Goal: Communication & Community: Connect with others

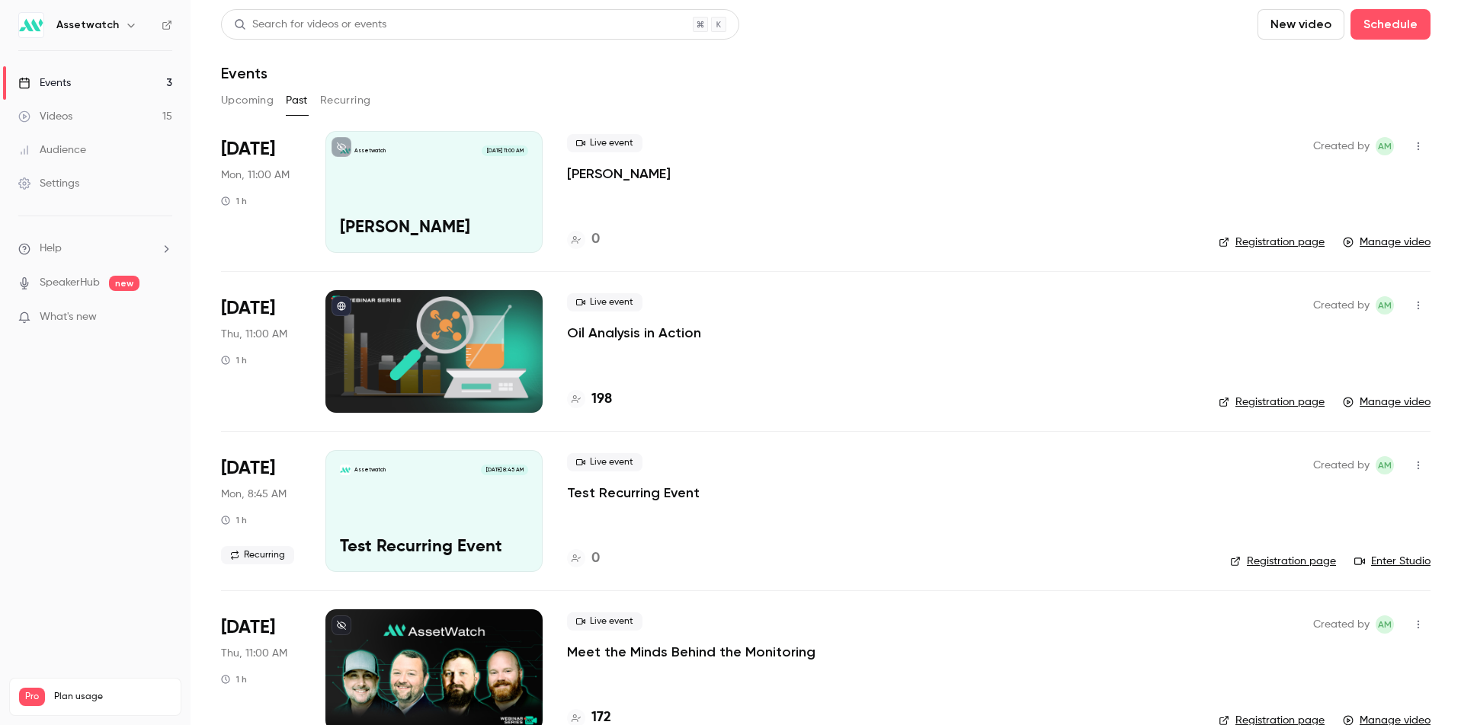
scroll to position [2, 0]
click at [234, 92] on button "Upcoming" at bounding box center [247, 100] width 53 height 24
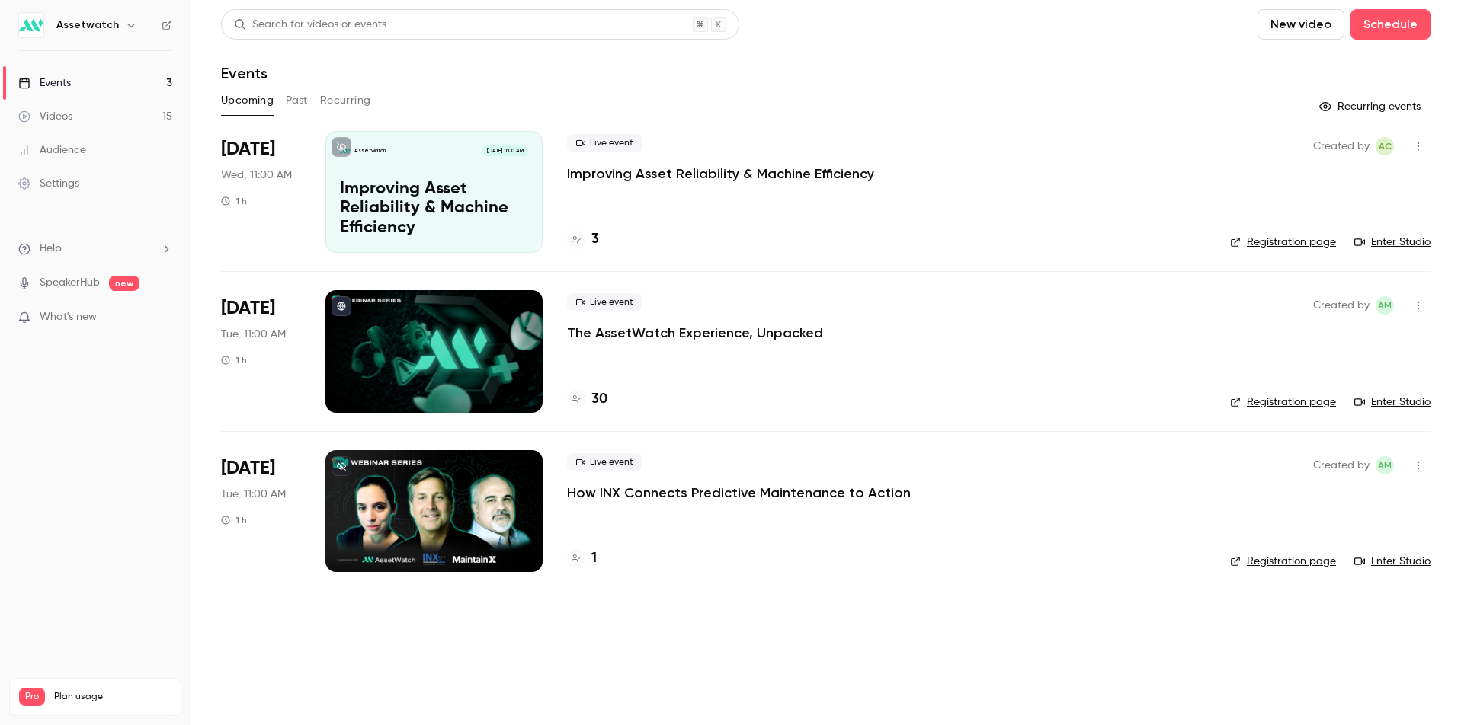
click at [609, 173] on p "Improving Asset Reliability & Machine Efficiency" at bounding box center [720, 174] width 307 height 18
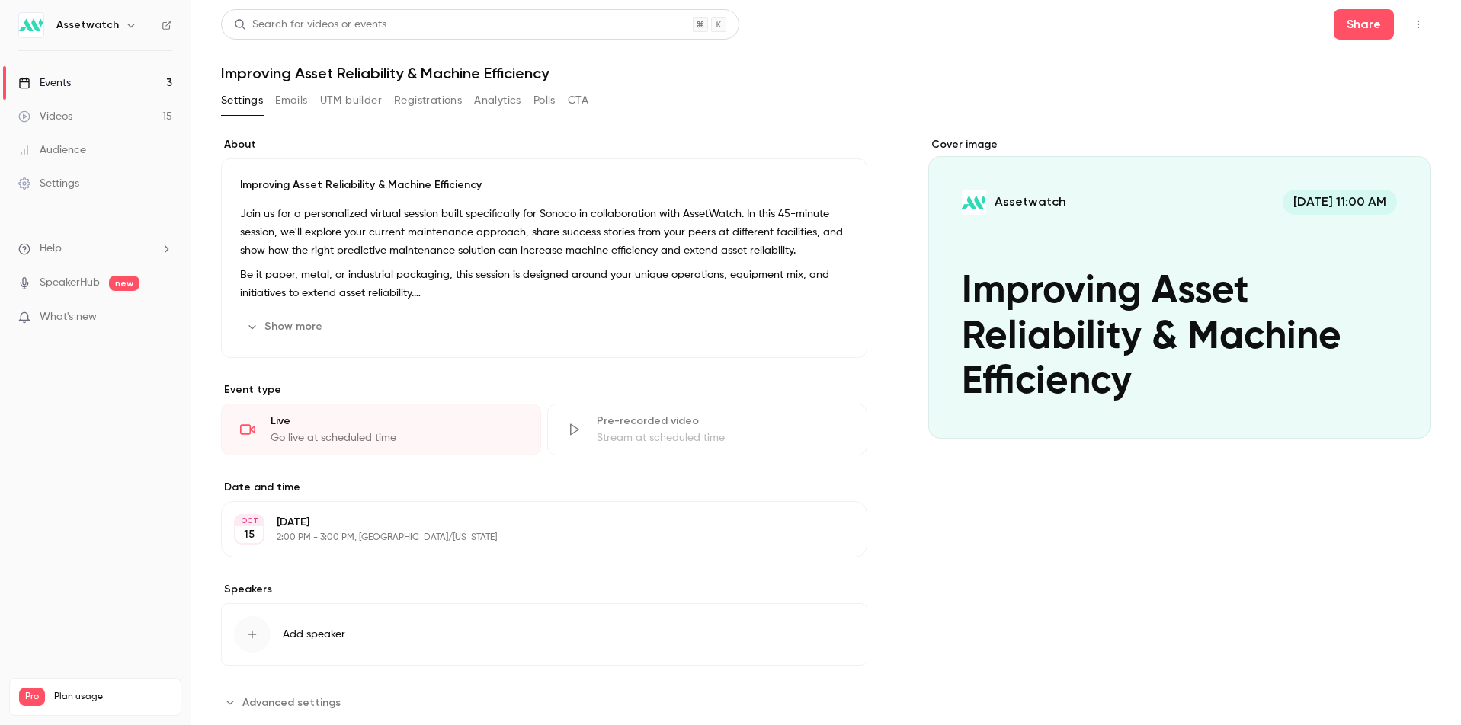
scroll to position [2, 0]
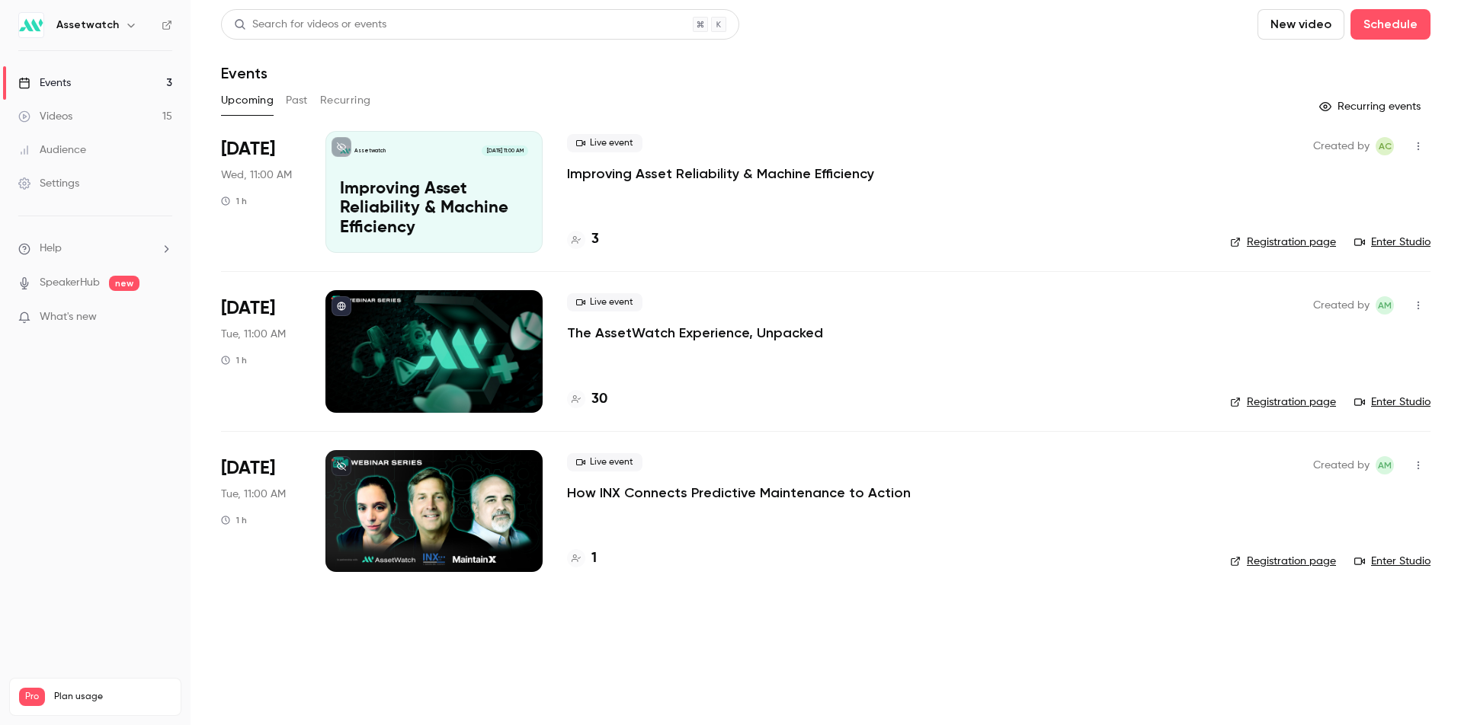
click at [1391, 241] on link "Enter Studio" at bounding box center [1392, 242] width 76 height 15
click at [1421, 466] on icon "button" at bounding box center [1418, 465] width 12 height 11
click at [1346, 546] on div "Invite to Studio" at bounding box center [1359, 543] width 116 height 15
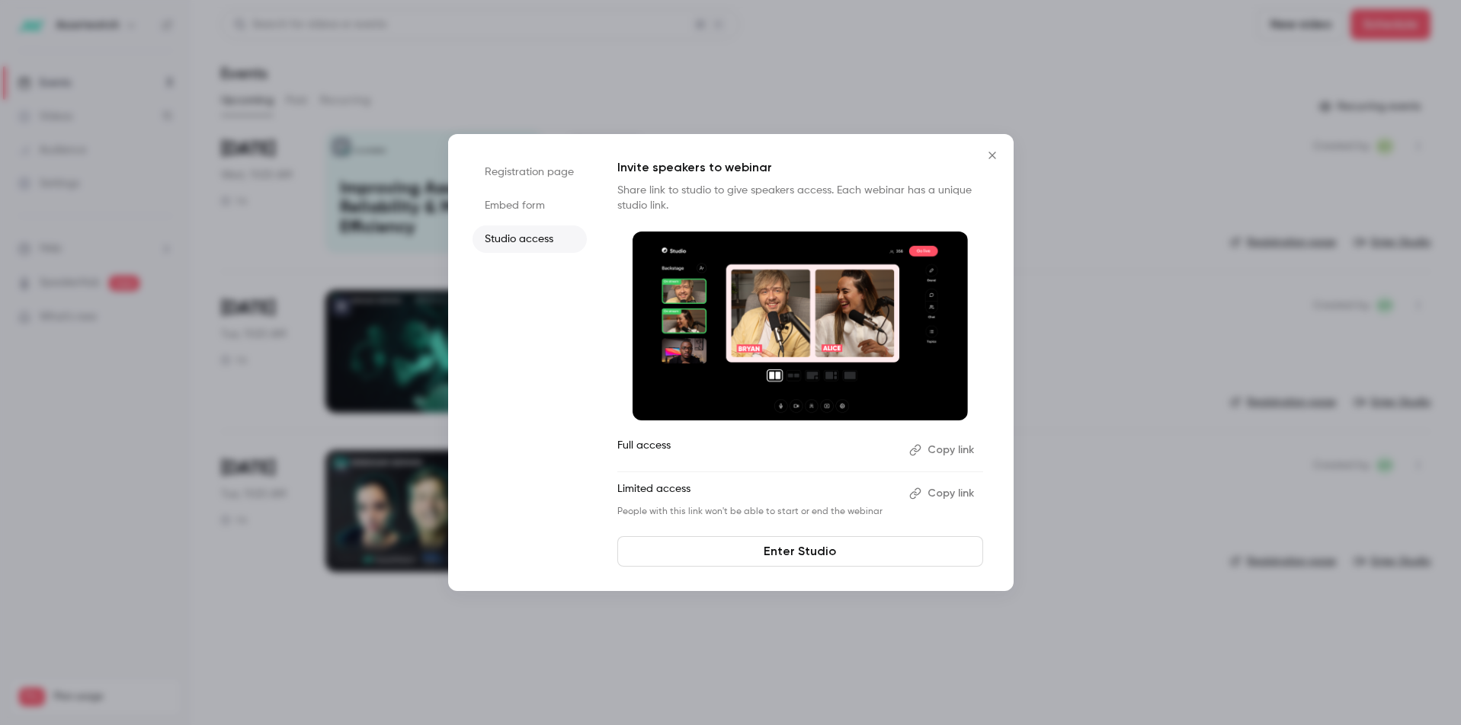
click at [934, 499] on button "Copy link" at bounding box center [943, 494] width 80 height 24
click at [988, 158] on icon "Close" at bounding box center [991, 155] width 7 height 7
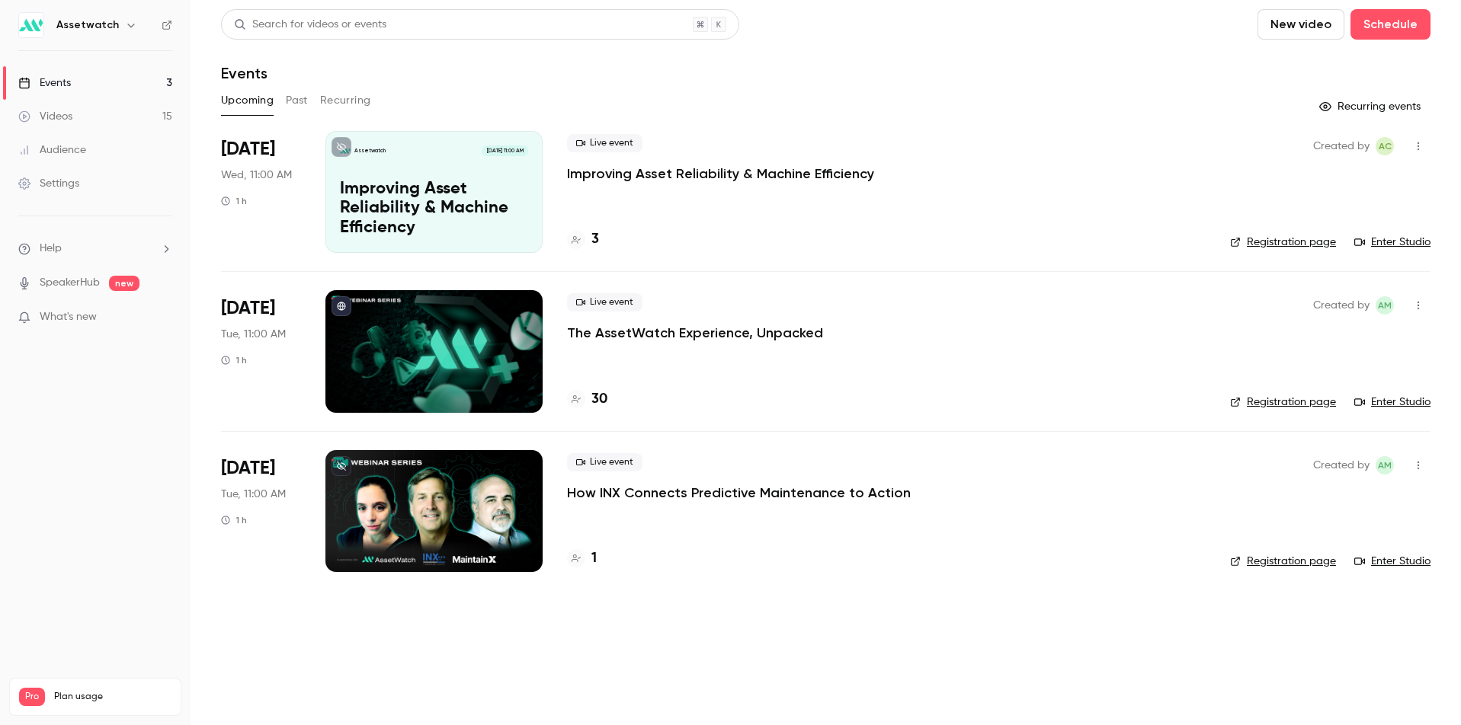
click at [1393, 562] on link "Enter Studio" at bounding box center [1392, 561] width 76 height 15
click at [52, 27] on div "Assetwatch" at bounding box center [95, 25] width 154 height 26
click at [88, 25] on h6 "Assetwatch" at bounding box center [87, 25] width 62 height 15
click at [85, 82] on link "Events 3" at bounding box center [95, 83] width 190 height 34
click at [1385, 563] on link "Enter Studio" at bounding box center [1392, 561] width 76 height 15
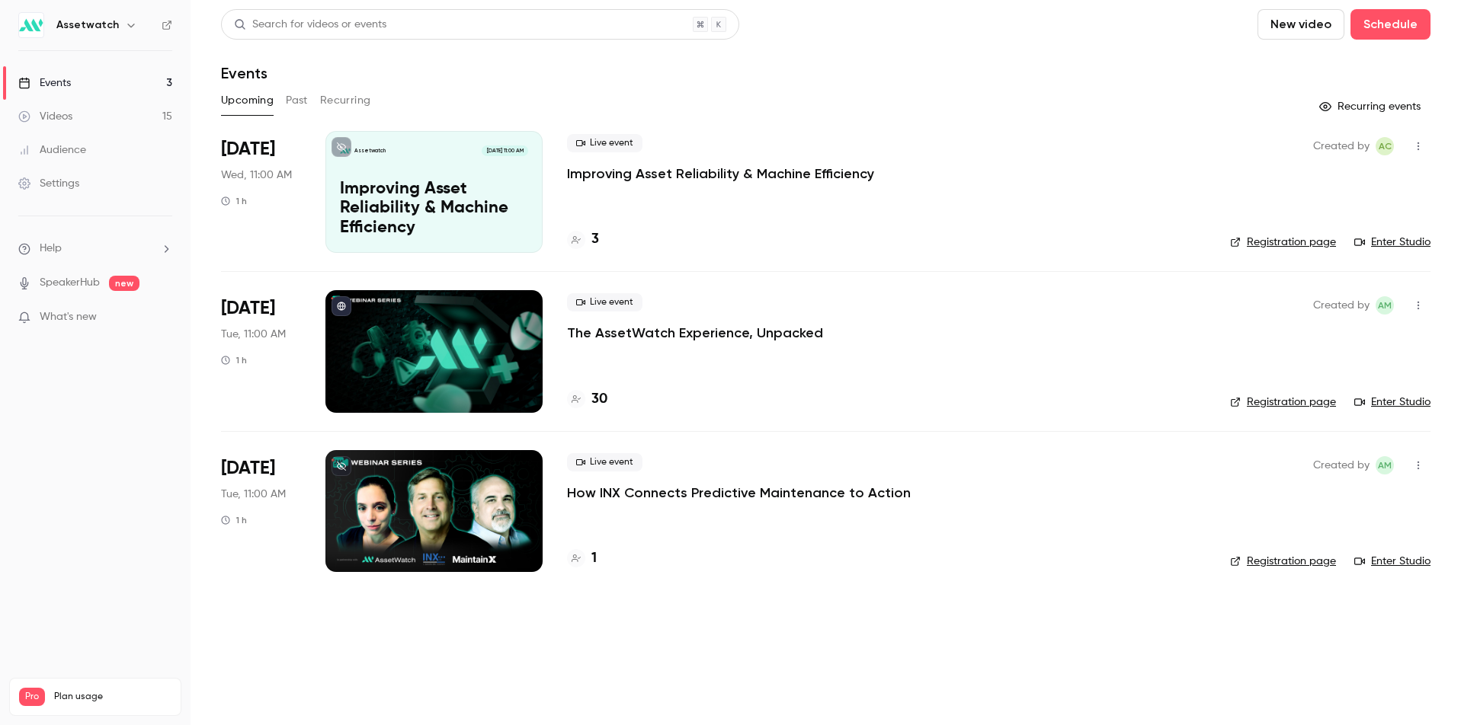
drag, startPoint x: 1385, startPoint y: 563, endPoint x: 1372, endPoint y: 599, distance: 38.3
click at [1349, 594] on main "Search for videos or events New video Schedule Events Upcoming Past Recurring R…" at bounding box center [825, 362] width 1270 height 725
click at [1423, 469] on icon "button" at bounding box center [1418, 465] width 12 height 11
click at [1327, 551] on div "Invite to Studio" at bounding box center [1359, 543] width 116 height 15
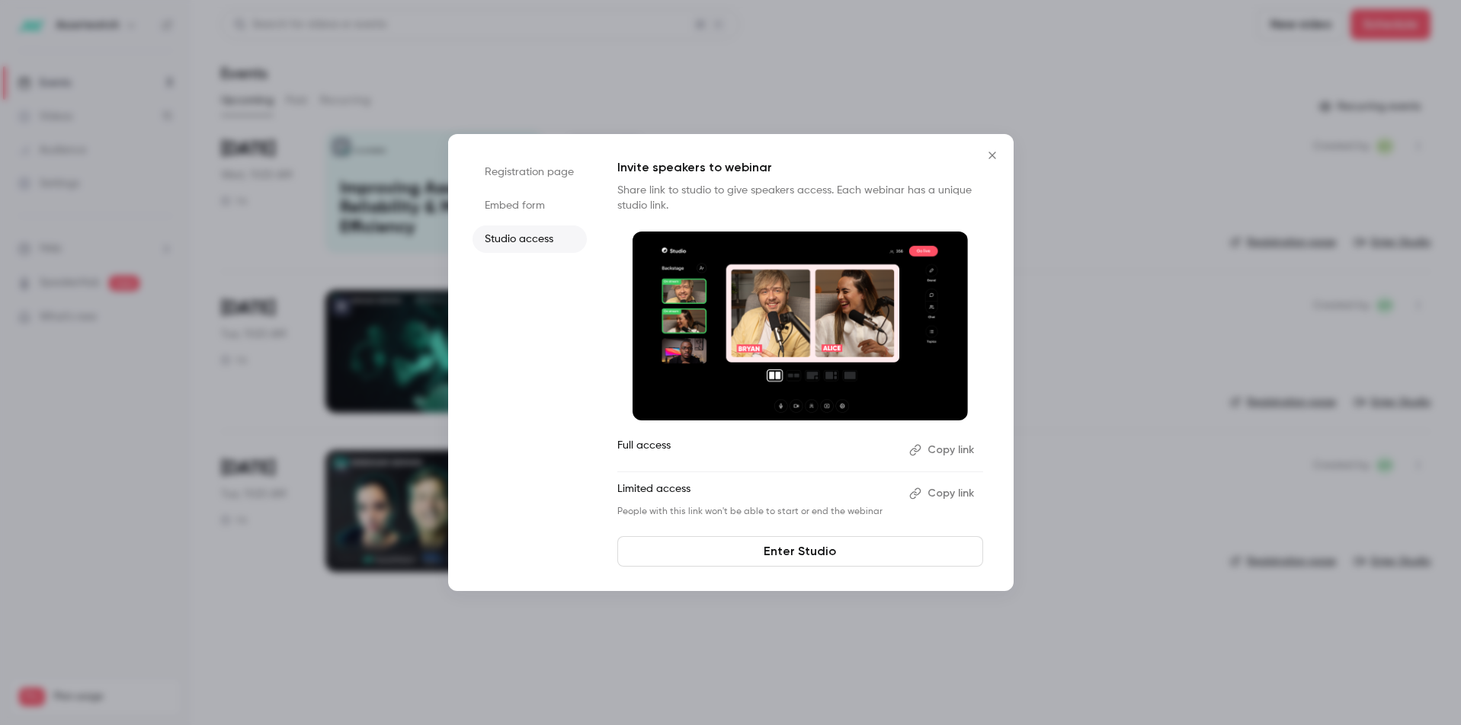
click at [957, 491] on button "Copy link" at bounding box center [943, 494] width 80 height 24
